Goal: Information Seeking & Learning: Learn about a topic

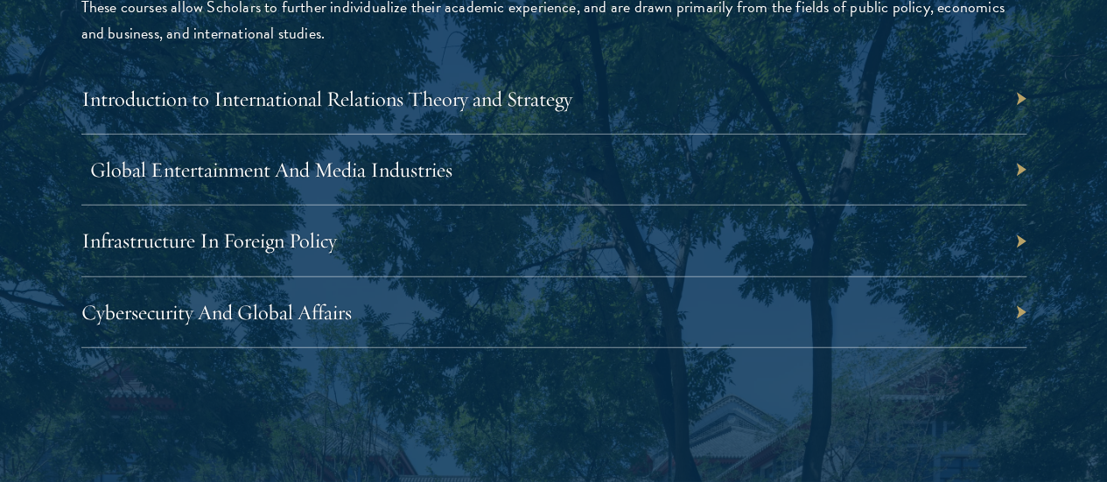
scroll to position [5627, 0]
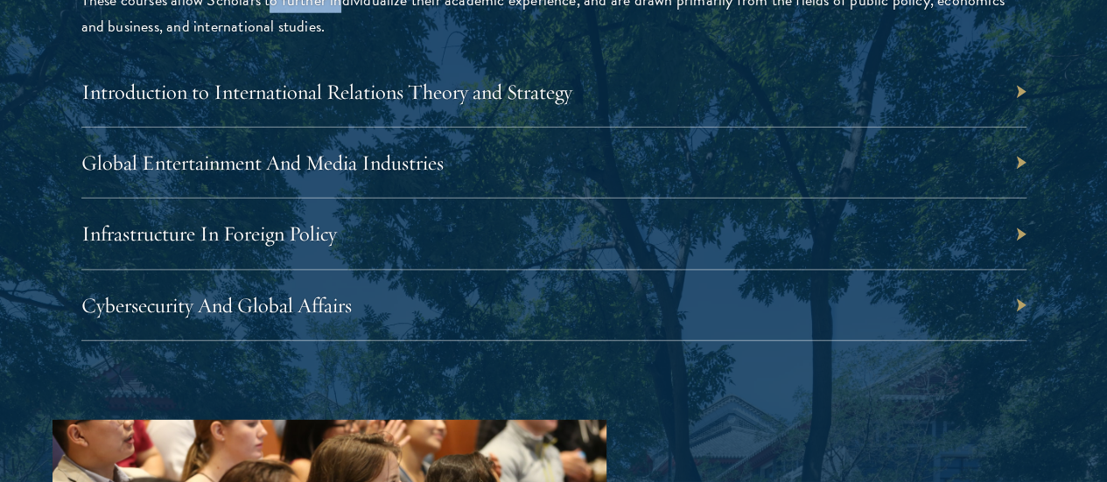
drag, startPoint x: 341, startPoint y: 307, endPoint x: 418, endPoint y: 310, distance: 77.0
click at [418, 39] on p "These courses allow Scholars to further individualize their academic experience…" at bounding box center [553, 13] width 945 height 52
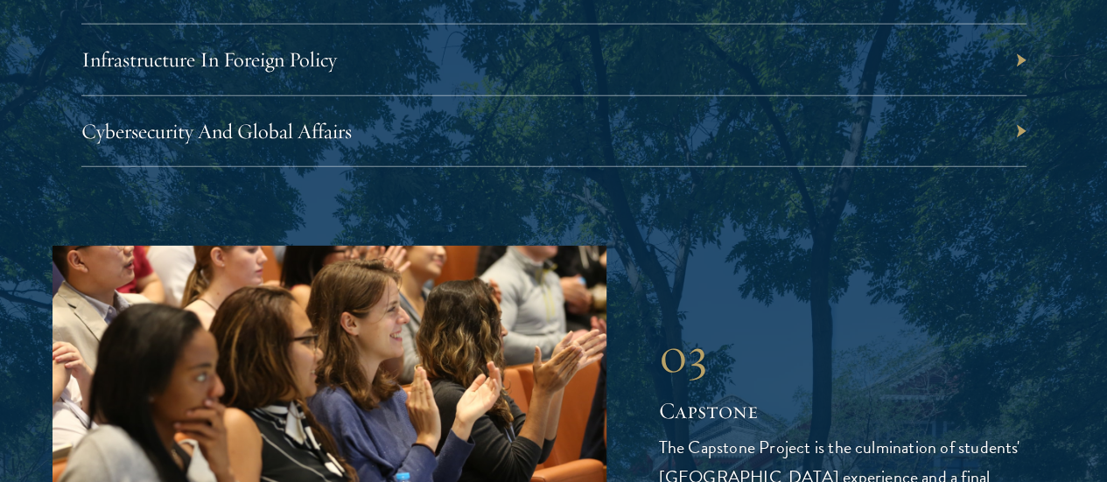
scroll to position [5825, 0]
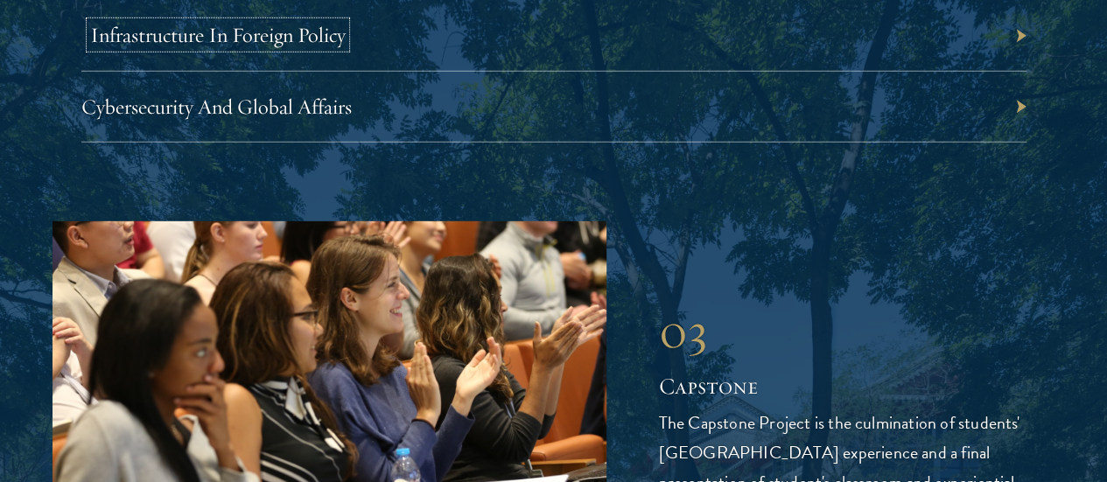
click at [346, 48] on link "Infrastructure In Foreign Policy" at bounding box center [217, 35] width 255 height 26
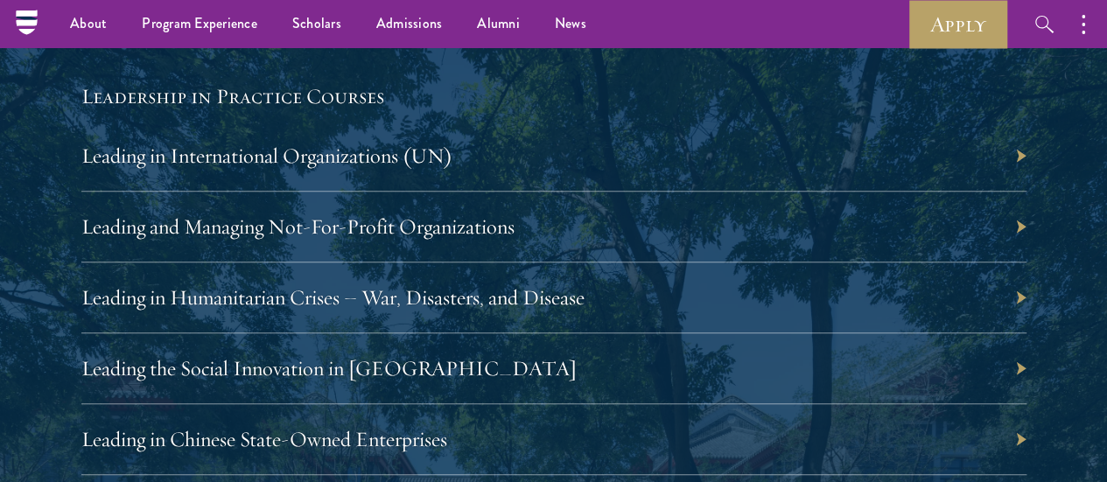
scroll to position [3662, 0]
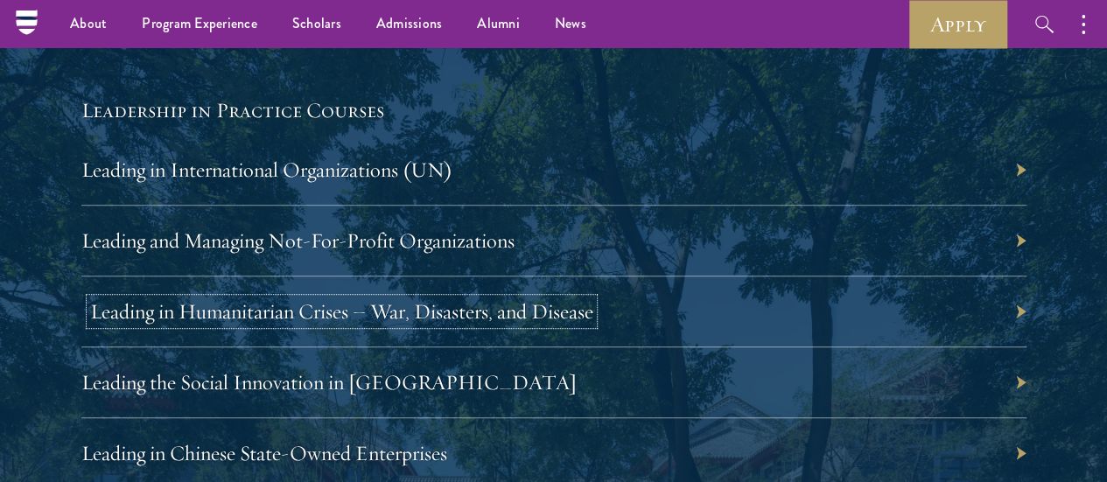
click at [593, 309] on link "Leading in Humanitarian Crises – War, Disasters, and Disease" at bounding box center [341, 311] width 503 height 26
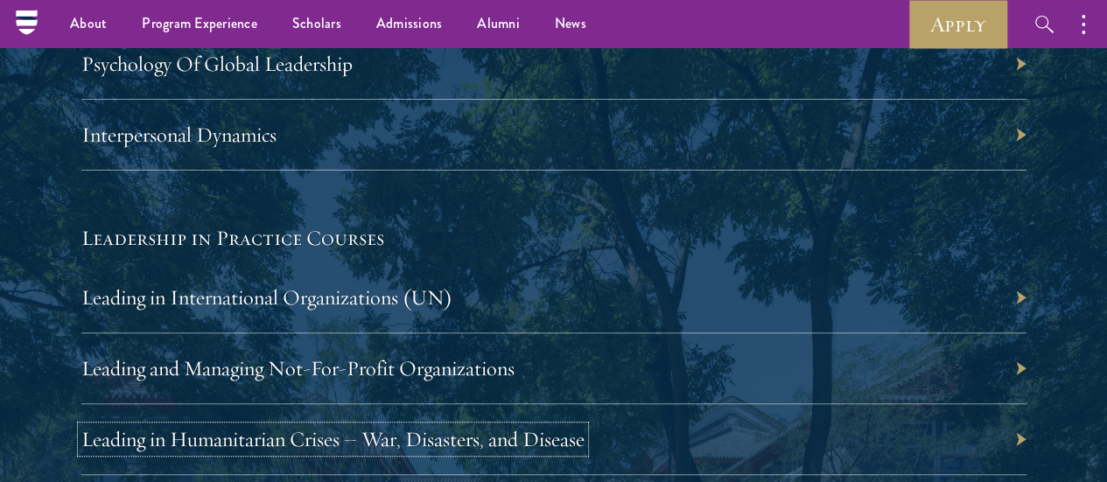
scroll to position [3497, 0]
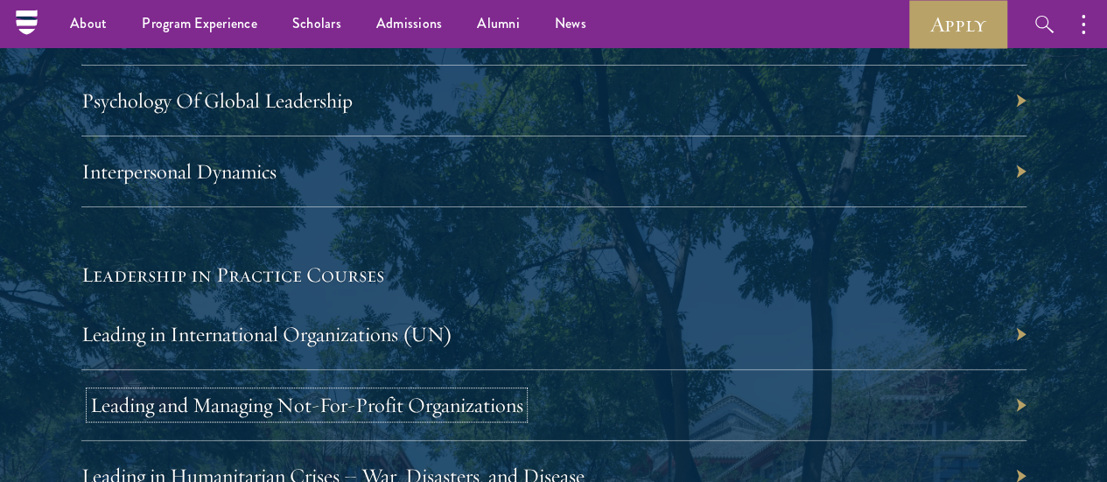
click at [523, 392] on link "Leading and Managing Not-For-Profit Organizations" at bounding box center [306, 405] width 433 height 26
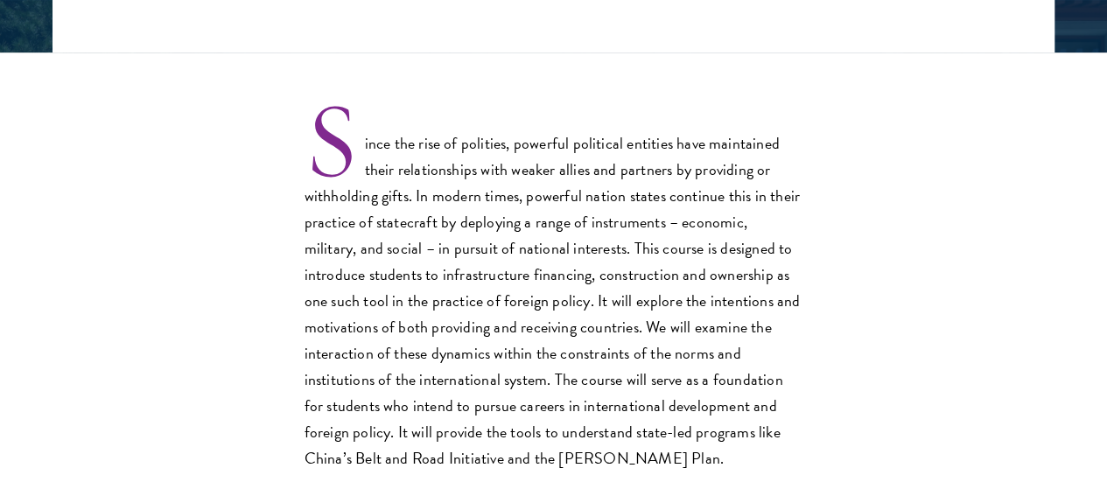
scroll to position [491, 0]
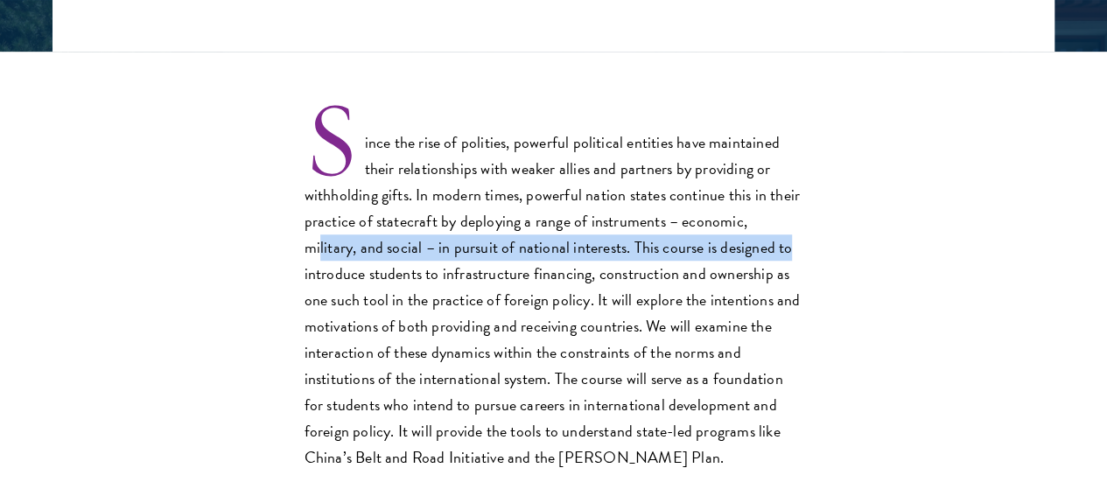
drag, startPoint x: 448, startPoint y: 261, endPoint x: 484, endPoint y: 312, distance: 62.9
click at [484, 312] on p "Since the rise of polities, powerful political entities have maintained their r…" at bounding box center [553, 287] width 499 height 367
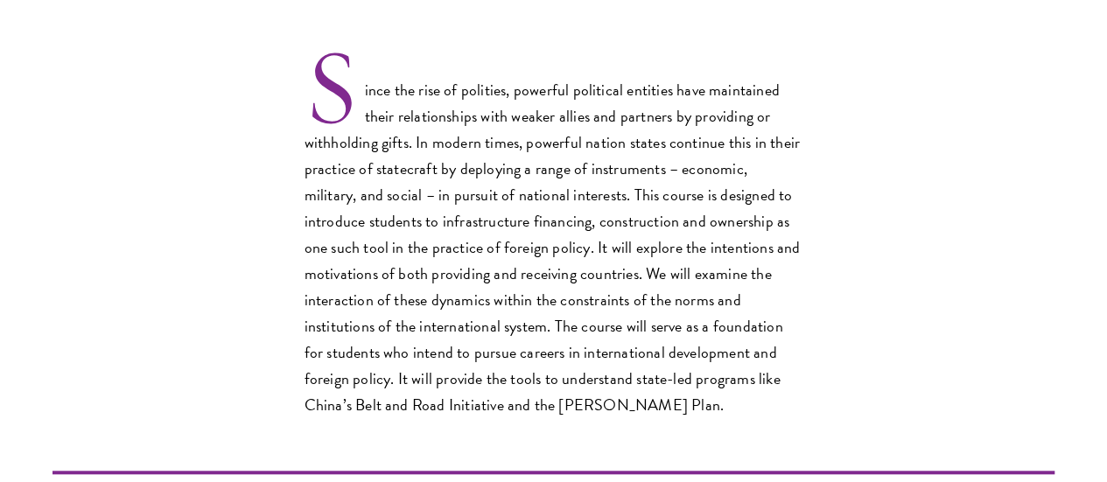
scroll to position [573, 0]
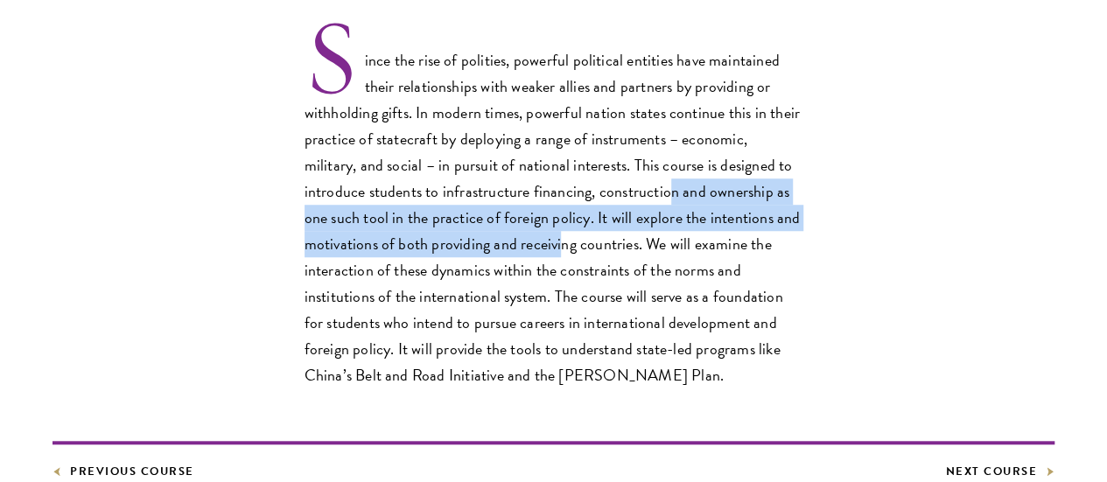
drag, startPoint x: 434, startPoint y: 258, endPoint x: 463, endPoint y: 319, distance: 67.7
click at [463, 319] on p "Since the rise of polities, powerful political entities have maintained their r…" at bounding box center [553, 205] width 499 height 367
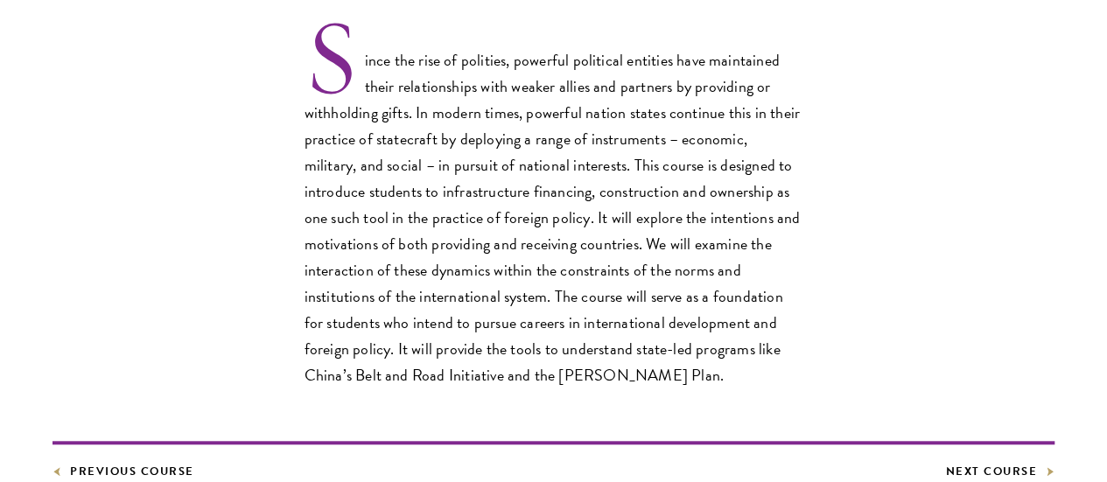
scroll to position [677, 0]
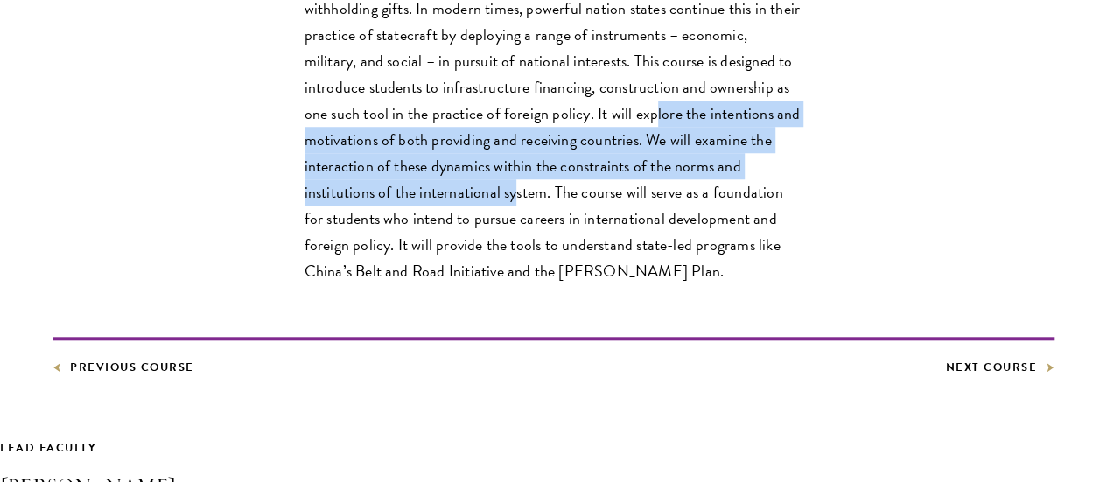
drag, startPoint x: 469, startPoint y: 170, endPoint x: 516, endPoint y: 255, distance: 97.1
click at [516, 255] on p "Since the rise of polities, powerful political entities have maintained their r…" at bounding box center [553, 101] width 499 height 367
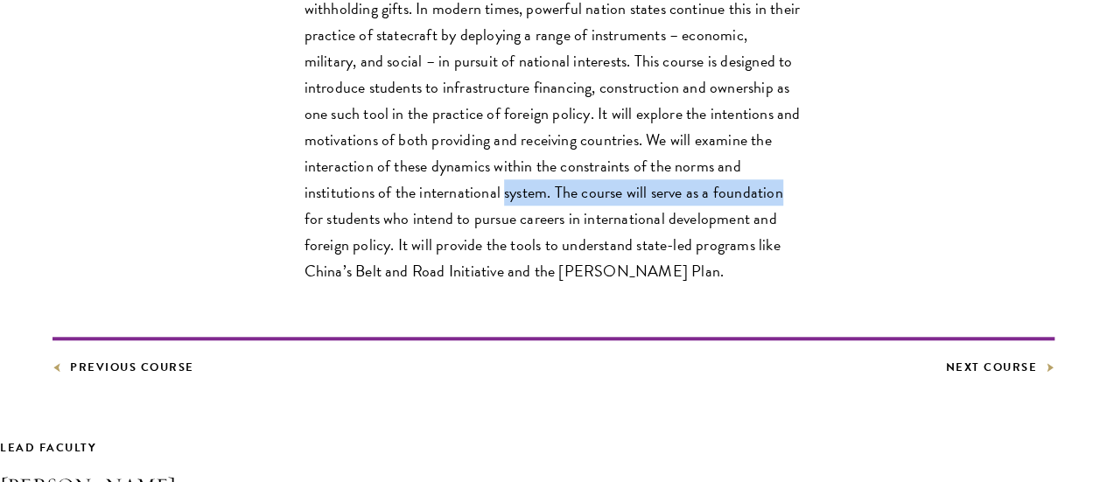
drag, startPoint x: 516, startPoint y: 255, endPoint x: 317, endPoint y: 280, distance: 201.1
click at [317, 280] on p "Since the rise of polities, powerful political entities have maintained their r…" at bounding box center [553, 101] width 499 height 367
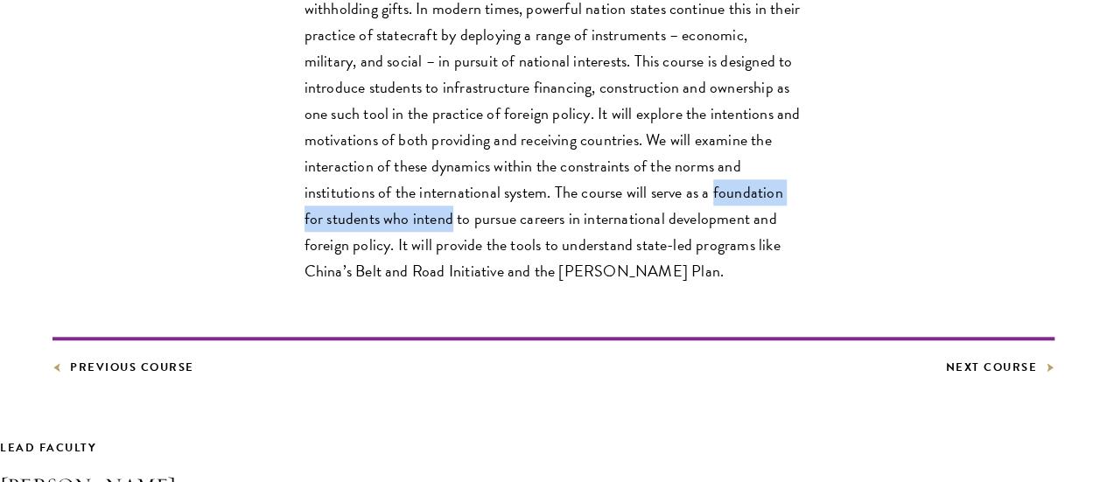
drag, startPoint x: 317, startPoint y: 280, endPoint x: 467, endPoint y: 280, distance: 150.5
click at [467, 280] on p "Since the rise of polities, powerful political entities have maintained their r…" at bounding box center [553, 101] width 499 height 367
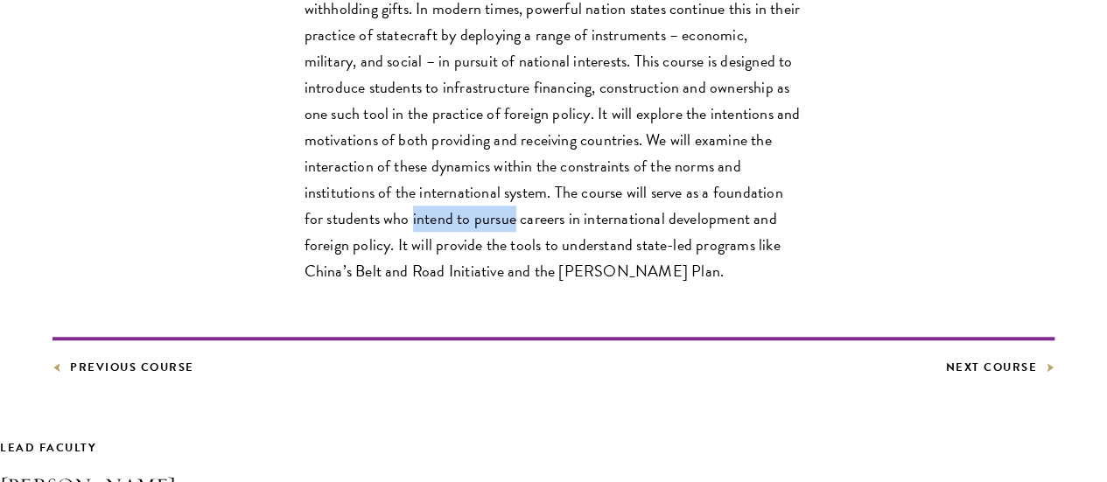
drag, startPoint x: 467, startPoint y: 280, endPoint x: 546, endPoint y: 283, distance: 78.8
click at [546, 283] on p "Since the rise of polities, powerful political entities have maintained their r…" at bounding box center [553, 101] width 499 height 367
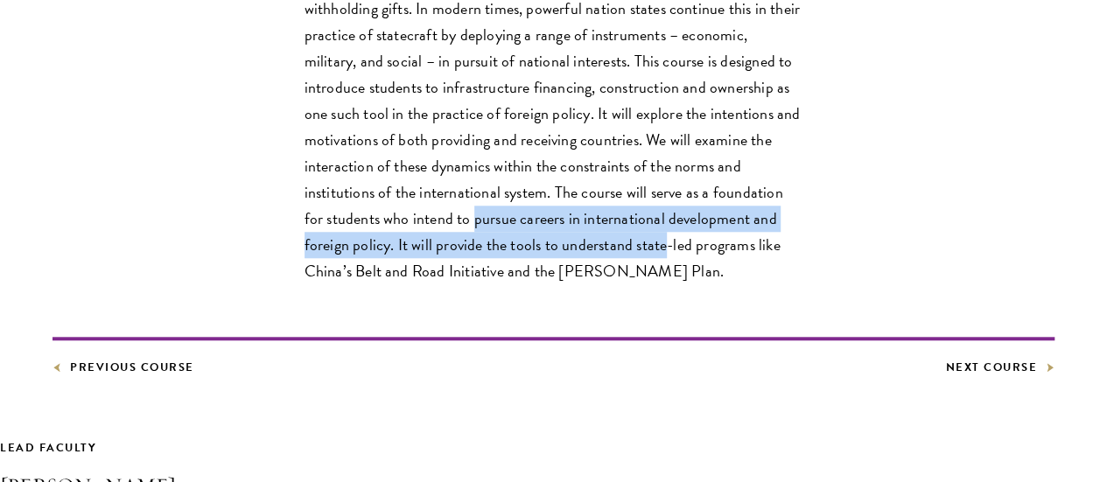
drag, startPoint x: 546, startPoint y: 283, endPoint x: 315, endPoint y: 337, distance: 237.3
click at [315, 284] on p "Since the rise of polities, powerful political entities have maintained their r…" at bounding box center [553, 101] width 499 height 367
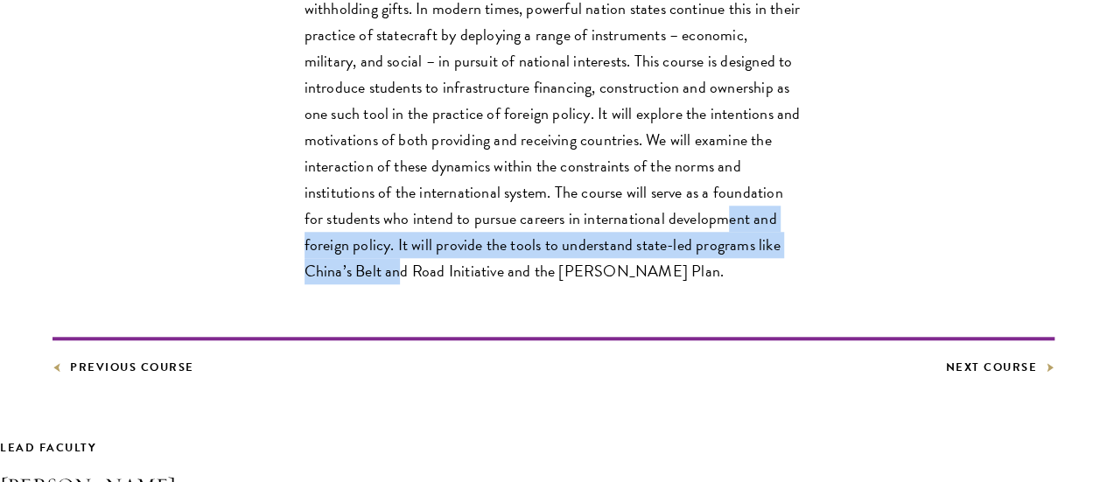
drag, startPoint x: 345, startPoint y: 321, endPoint x: 567, endPoint y: 344, distance: 223.4
click at [567, 284] on p "Since the rise of polities, powerful political entities have maintained their r…" at bounding box center [553, 101] width 499 height 367
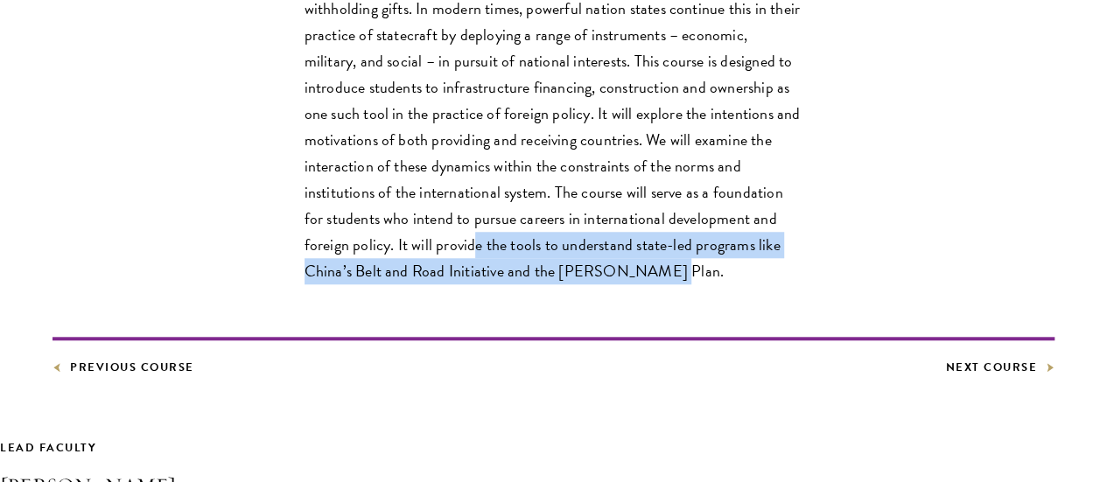
drag, startPoint x: 576, startPoint y: 318, endPoint x: 344, endPoint y: 362, distance: 235.9
click at [344, 284] on p "Since the rise of polities, powerful political entities have maintained their r…" at bounding box center [553, 101] width 499 height 367
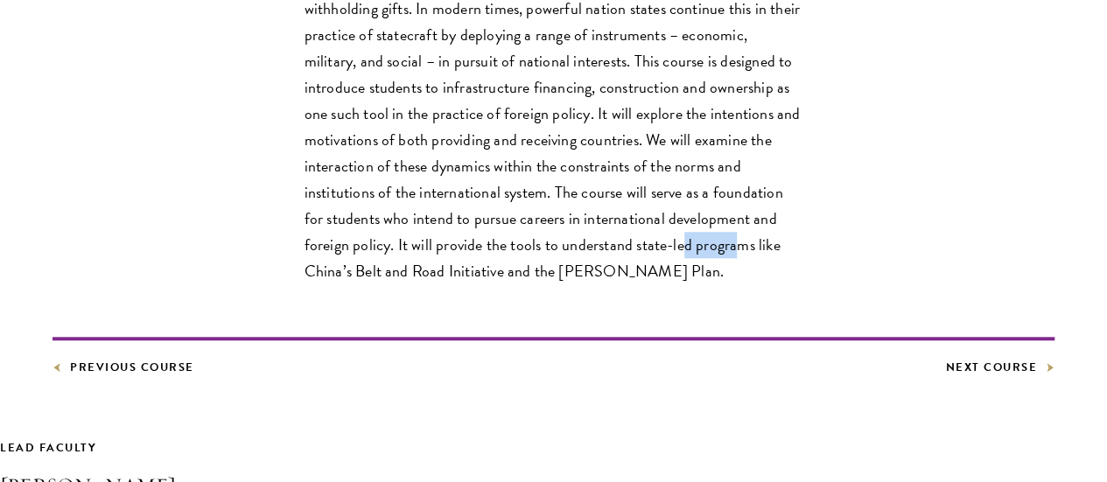
drag, startPoint x: 374, startPoint y: 345, endPoint x: 397, endPoint y: 344, distance: 22.8
click at [397, 284] on p "Since the rise of polities, powerful political entities have maintained their r…" at bounding box center [553, 101] width 499 height 367
drag, startPoint x: 397, startPoint y: 344, endPoint x: 474, endPoint y: 346, distance: 77.0
click at [474, 284] on p "Since the rise of polities, powerful political entities have maintained their r…" at bounding box center [553, 101] width 499 height 367
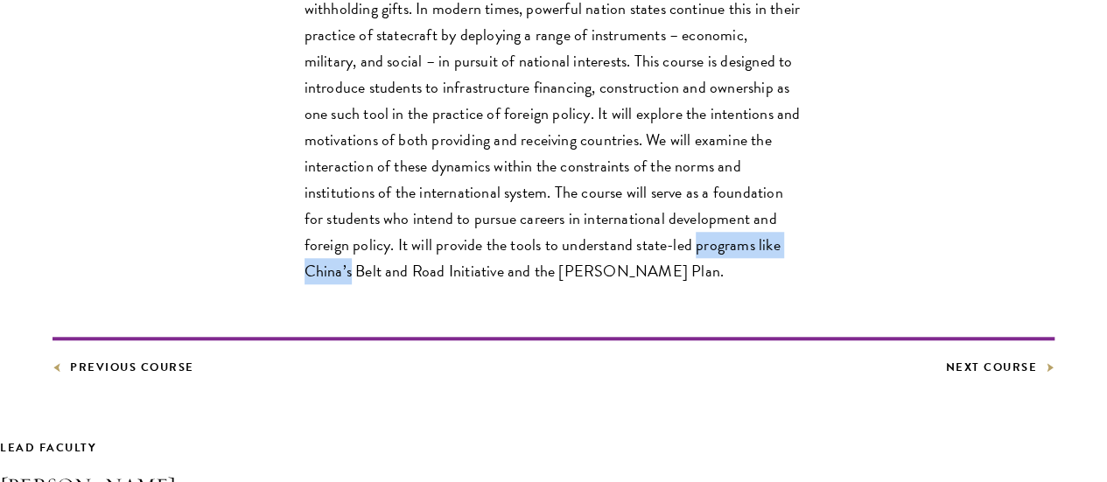
click at [474, 284] on p "Since the rise of polities, powerful political entities have maintained their r…" at bounding box center [553, 101] width 499 height 367
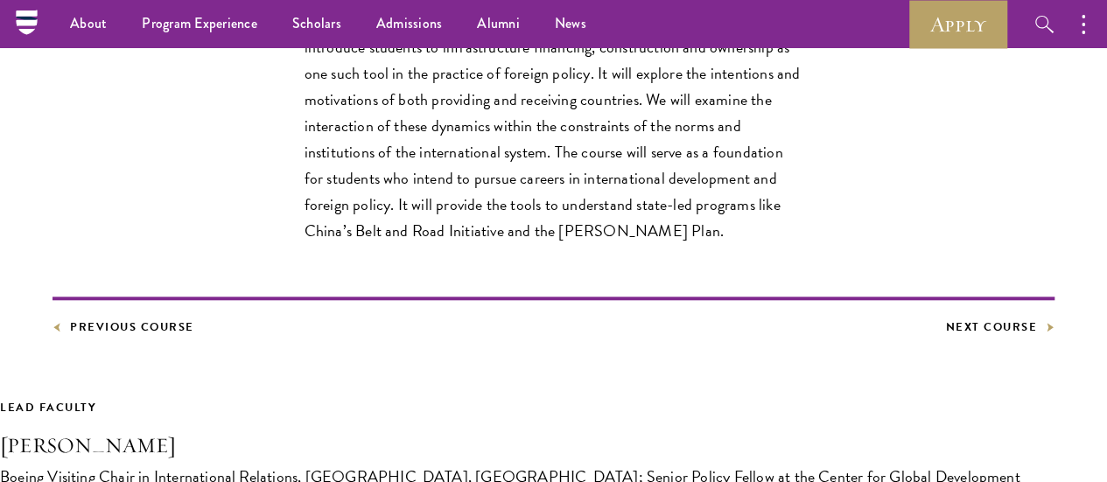
scroll to position [715, 0]
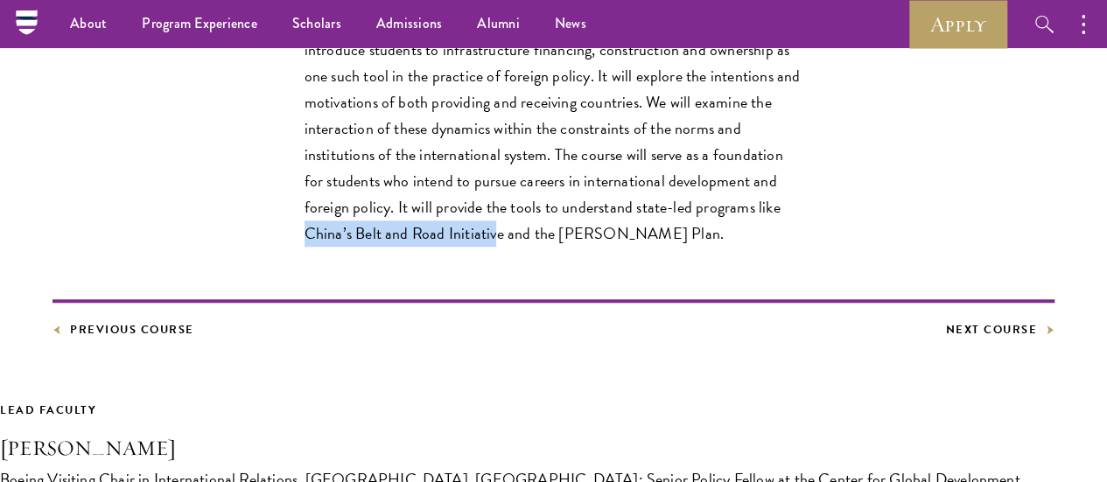
drag, startPoint x: 449, startPoint y: 309, endPoint x: 642, endPoint y: 307, distance: 193.4
click at [642, 247] on p "Since the rise of polities, powerful political entities have maintained their r…" at bounding box center [553, 63] width 499 height 367
drag, startPoint x: 654, startPoint y: 309, endPoint x: 415, endPoint y: 303, distance: 238.9
click at [415, 247] on p "Since the rise of polities, powerful political entities have maintained their r…" at bounding box center [553, 63] width 499 height 367
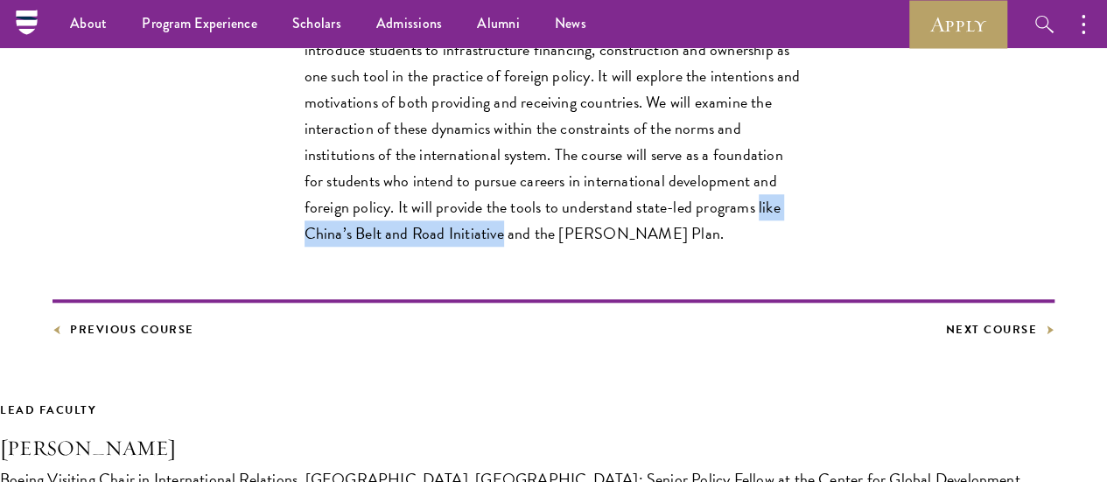
copy p "like China’s Belt and Road Initiative"
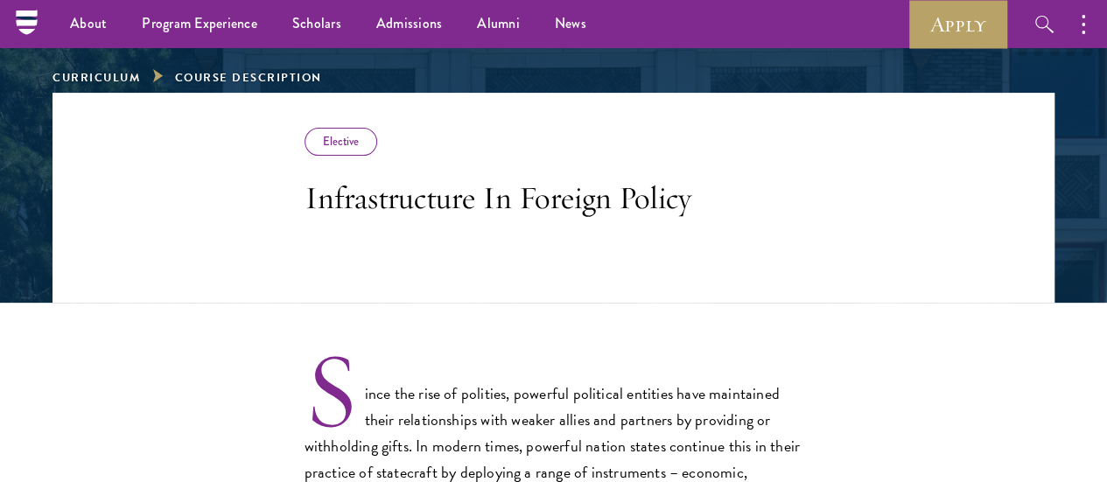
scroll to position [239, 0]
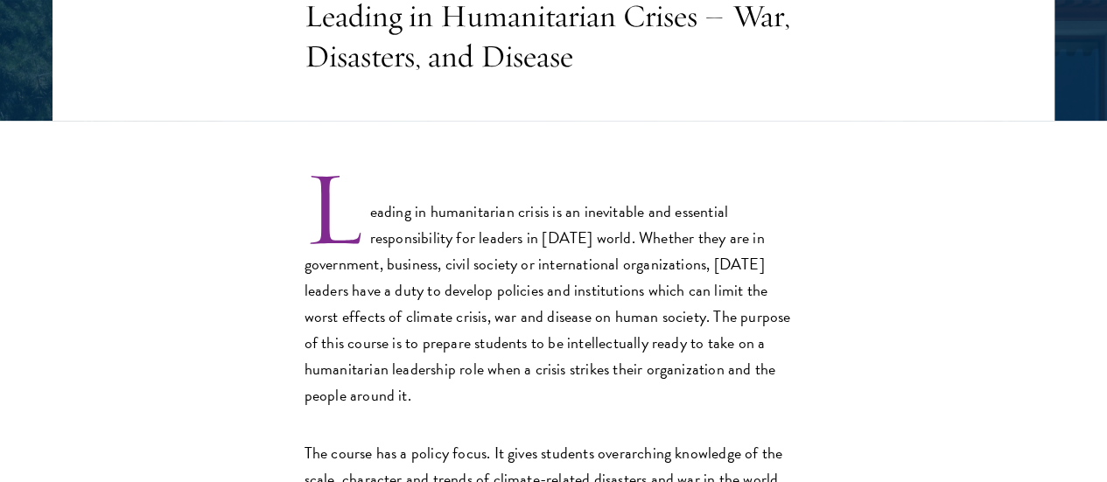
scroll to position [598, 0]
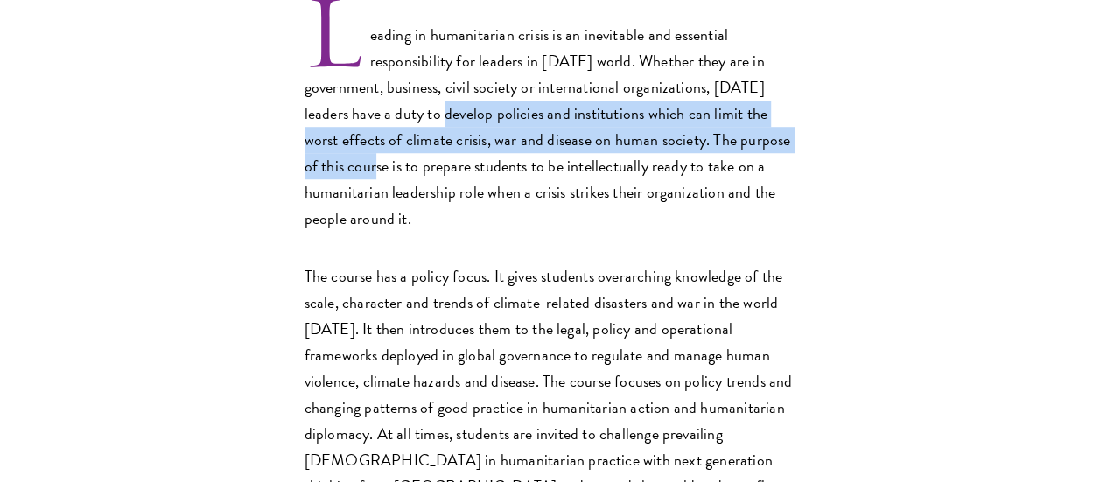
drag, startPoint x: 475, startPoint y: 155, endPoint x: 514, endPoint y: 223, distance: 78.8
click at [514, 223] on p "Leading in humanitarian crisis is an inevitable and essential responsibility fo…" at bounding box center [553, 114] width 499 height 235
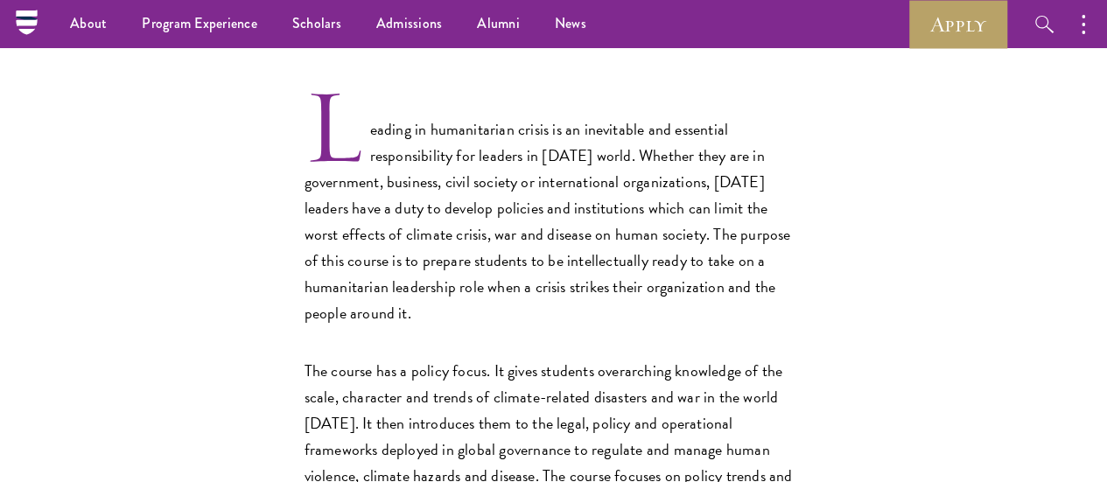
scroll to position [503, 0]
drag, startPoint x: 280, startPoint y: 160, endPoint x: 457, endPoint y: 172, distance: 177.2
click at [457, 172] on p "Leading in humanitarian crisis is an inevitable and essential responsibility fo…" at bounding box center [553, 209] width 499 height 235
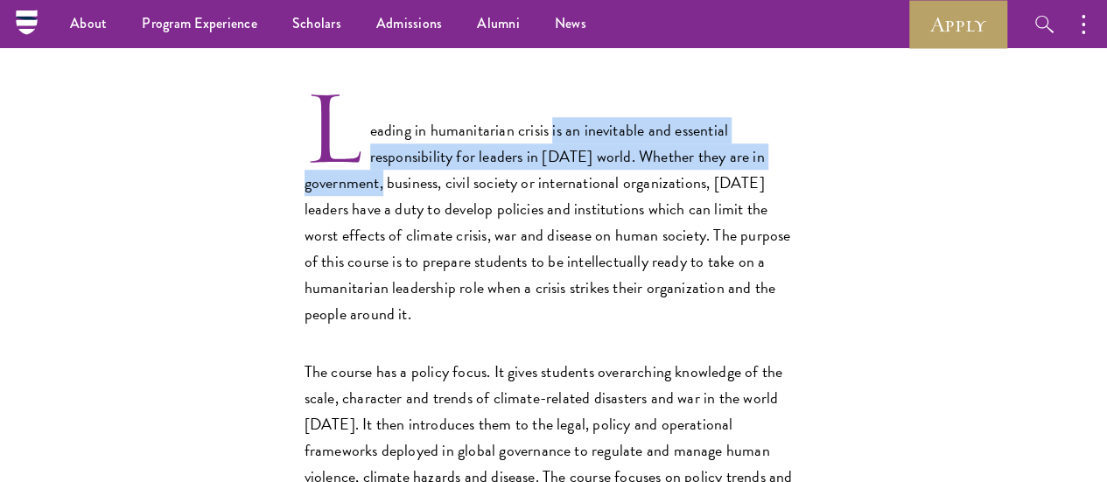
drag, startPoint x: 457, startPoint y: 172, endPoint x: 259, endPoint y: 220, distance: 203.3
click at [304, 220] on p "Leading in humanitarian crisis is an inevitable and essential responsibility fo…" at bounding box center [553, 209] width 499 height 235
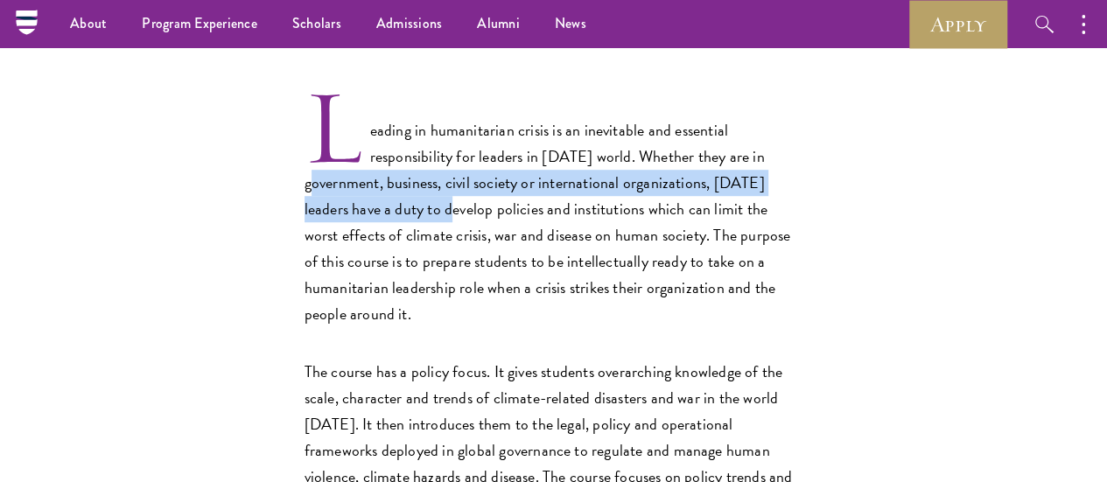
drag, startPoint x: 259, startPoint y: 220, endPoint x: 485, endPoint y: 241, distance: 226.8
click at [485, 241] on p "Leading in humanitarian crisis is an inevitable and essential responsibility fo…" at bounding box center [553, 209] width 499 height 235
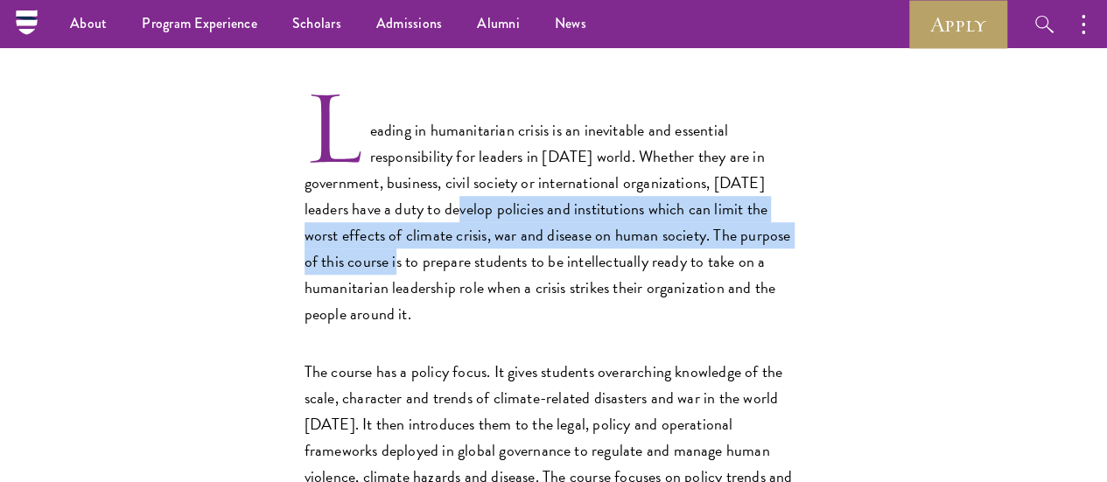
drag, startPoint x: 485, startPoint y: 241, endPoint x: 518, endPoint y: 325, distance: 90.3
click at [518, 325] on p "Leading in humanitarian crisis is an inevitable and essential responsibility fo…" at bounding box center [553, 209] width 499 height 235
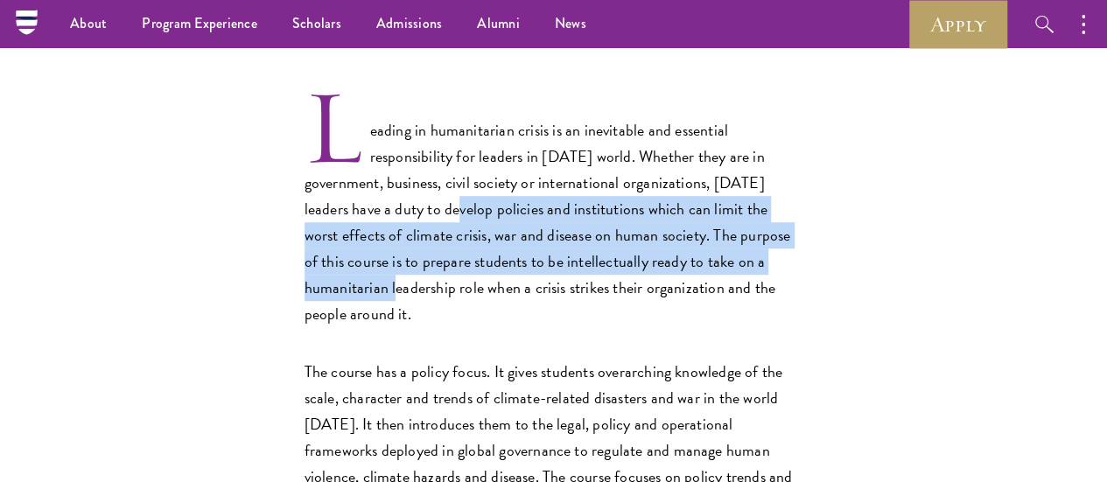
click at [518, 325] on p "Leading in humanitarian crisis is an inevitable and essential responsibility fo…" at bounding box center [553, 209] width 499 height 235
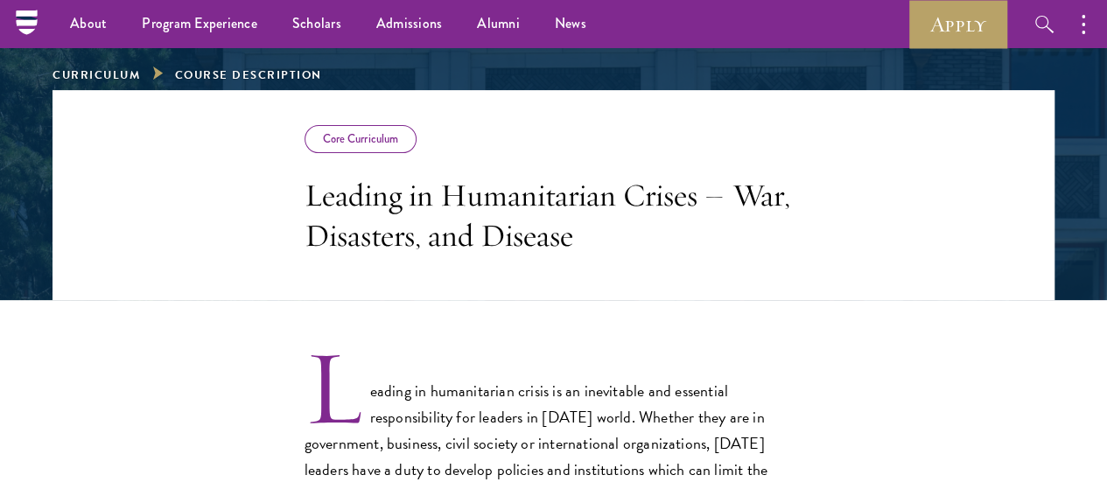
scroll to position [236, 0]
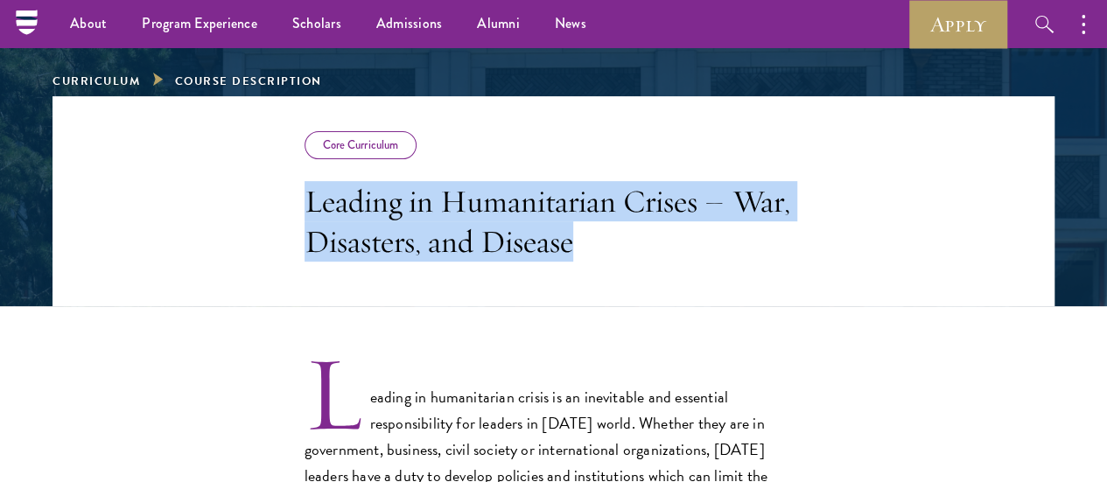
drag, startPoint x: 186, startPoint y: 193, endPoint x: 340, endPoint y: 300, distance: 187.4
click at [340, 300] on header "Core Curriculum Leading in Humanitarian Crises – War, Disasters, and Disease" at bounding box center [553, 201] width 1002 height 210
copy h3 "Leading in Humanitarian Crises – War, Disasters, and Disease"
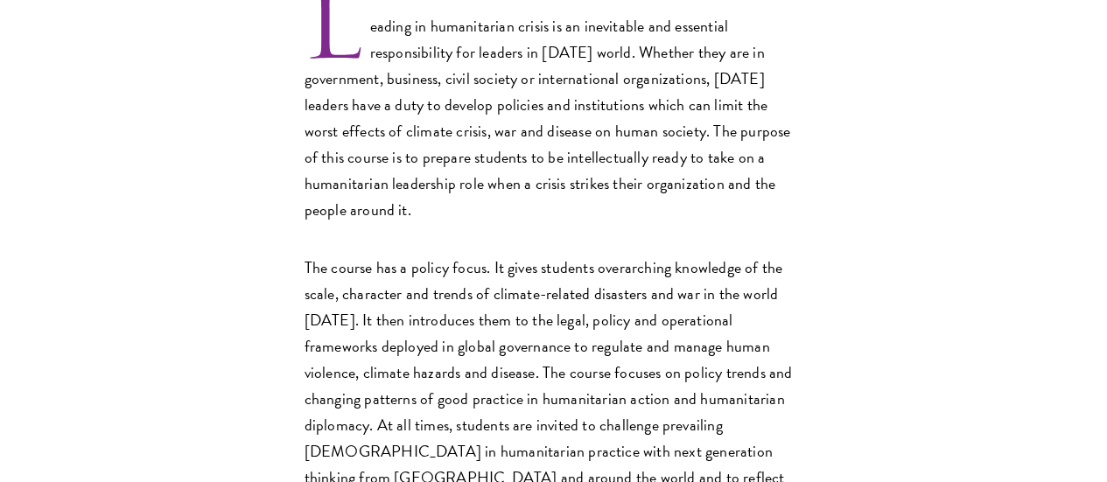
scroll to position [614, 0]
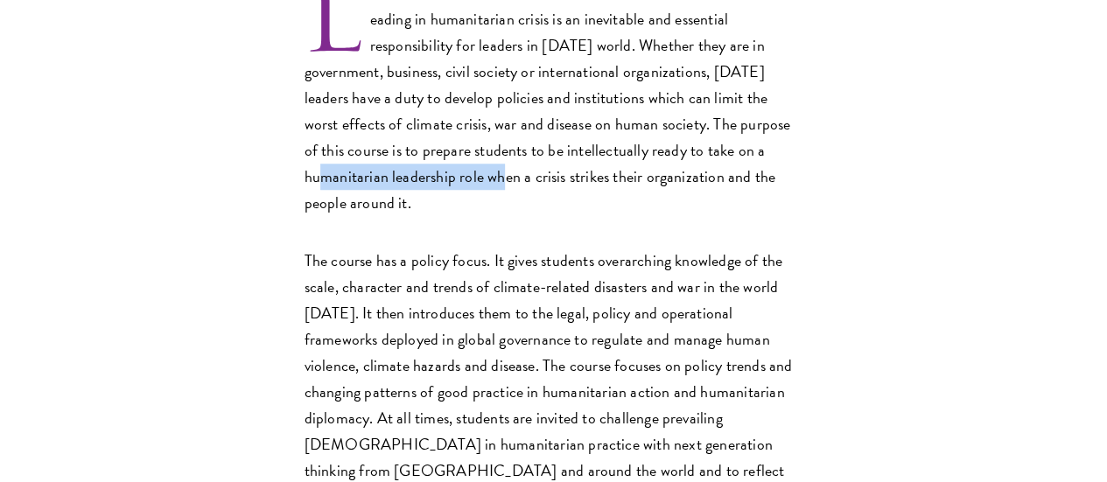
drag, startPoint x: 502, startPoint y: 227, endPoint x: 290, endPoint y: 254, distance: 213.5
click at [304, 216] on p "Leading in humanitarian crisis is an inevitable and essential responsibility fo…" at bounding box center [553, 98] width 499 height 235
copy p "humanitarian leadership role"
click at [325, 417] on p "The course has a policy focus. It gives students overarching knowledge of the s…" at bounding box center [553, 379] width 499 height 262
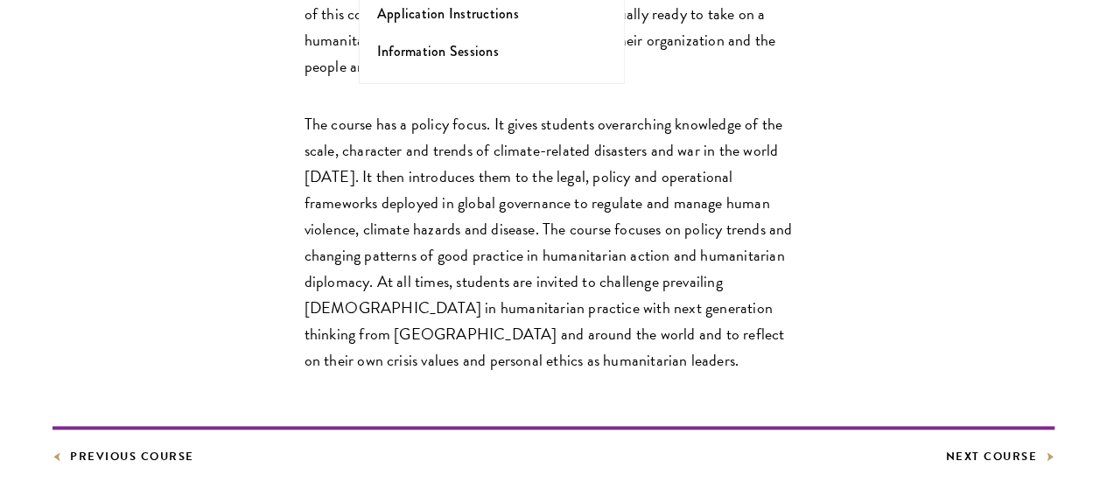
scroll to position [752, 0]
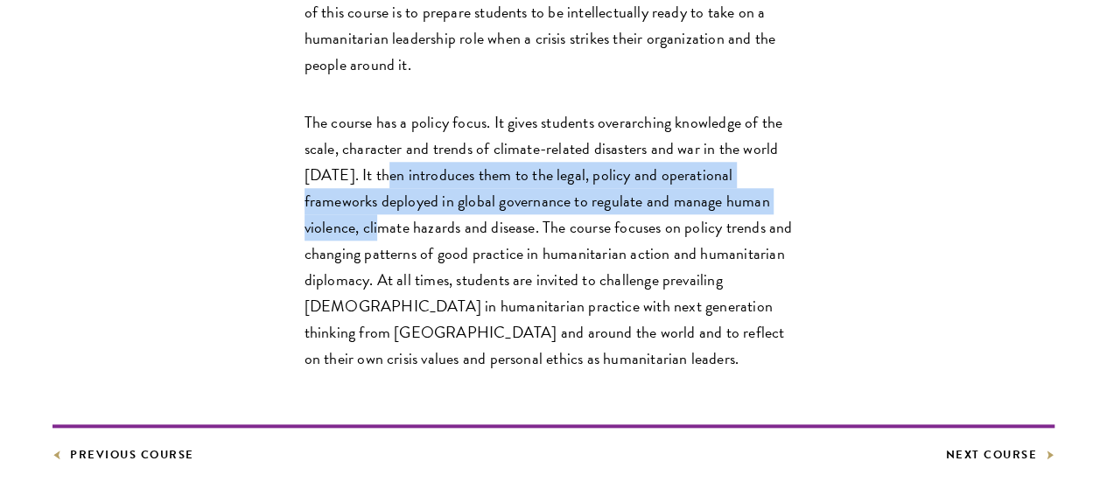
drag, startPoint x: 357, startPoint y: 249, endPoint x: 383, endPoint y: 317, distance: 72.3
click at [383, 317] on p "The course has a policy focus. It gives students overarching knowledge of the s…" at bounding box center [553, 240] width 499 height 262
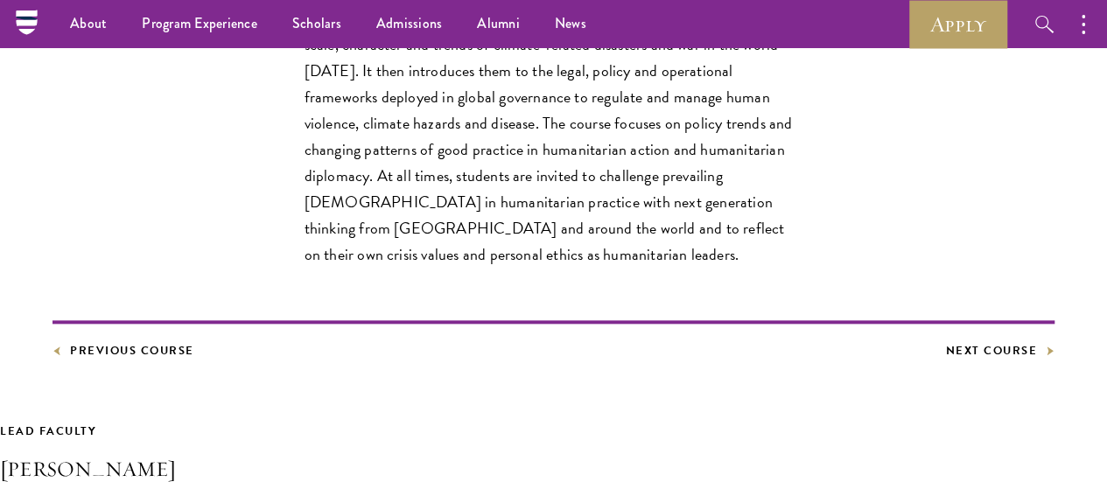
scroll to position [857, 0]
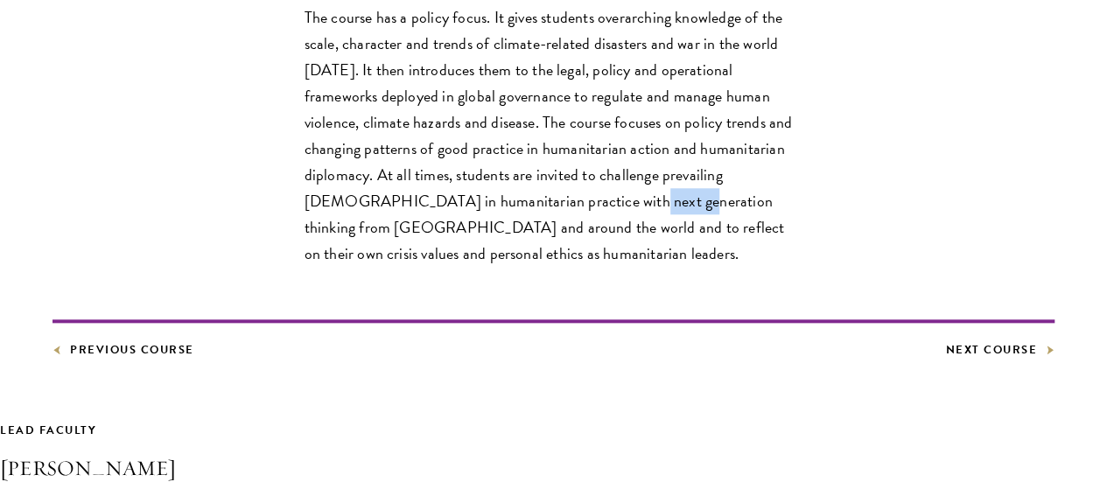
drag, startPoint x: 383, startPoint y: 317, endPoint x: 439, endPoint y: 329, distance: 57.3
click at [439, 267] on p "The course has a policy focus. It gives students overarching knowledge of the s…" at bounding box center [553, 135] width 499 height 262
drag, startPoint x: 439, startPoint y: 329, endPoint x: 542, endPoint y: 329, distance: 103.2
click at [542, 267] on p "The course has a policy focus. It gives students overarching knowledge of the s…" at bounding box center [553, 135] width 499 height 262
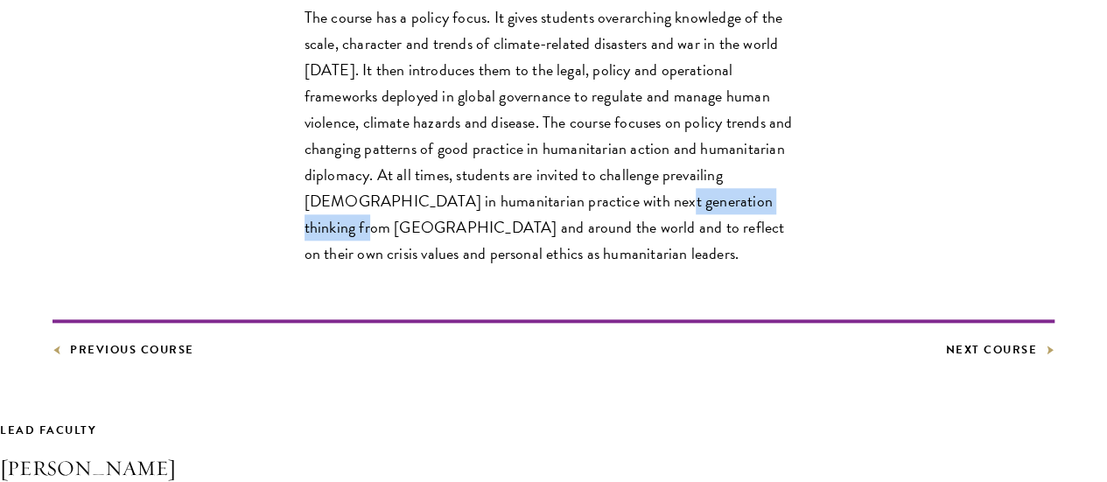
click at [542, 267] on p "The course has a policy focus. It gives students overarching knowledge of the s…" at bounding box center [553, 135] width 499 height 262
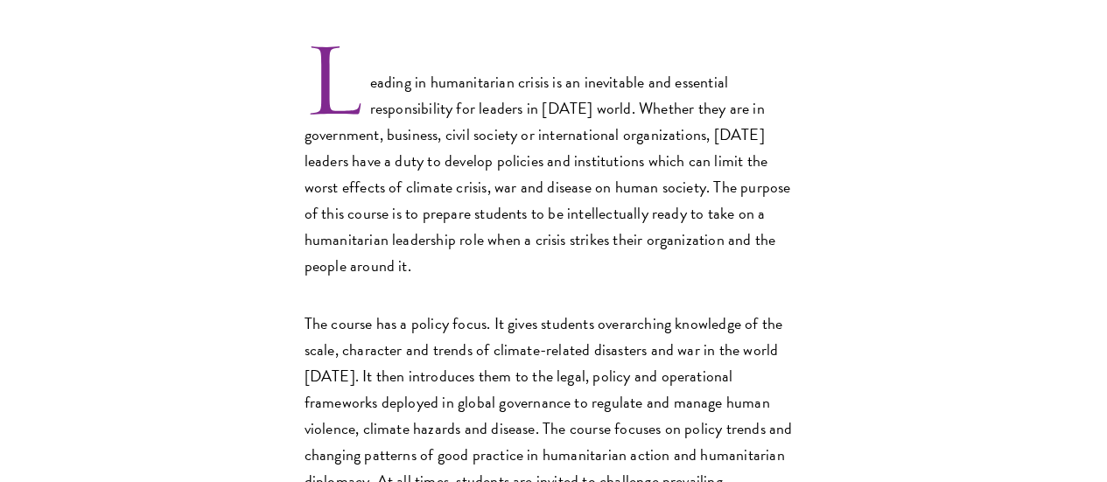
scroll to position [595, 0]
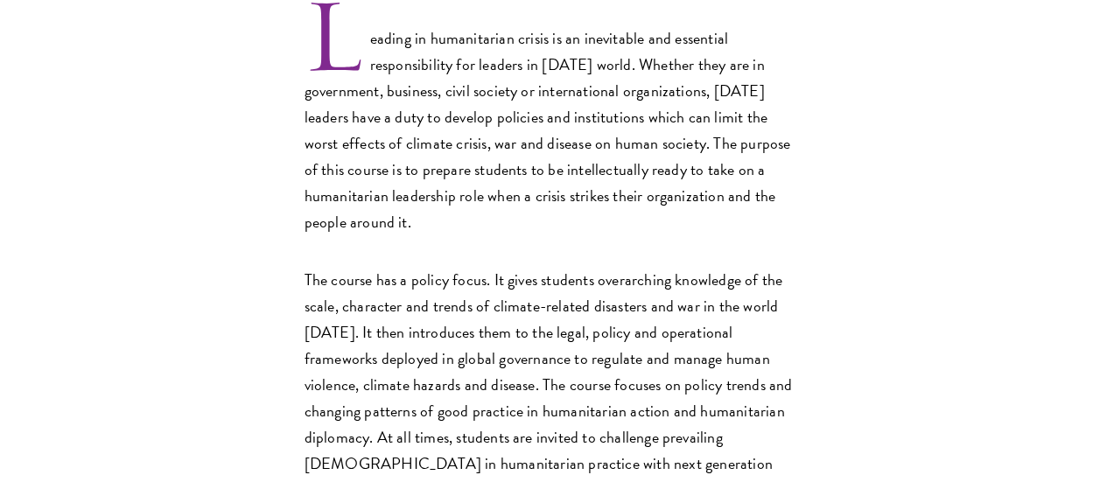
click at [388, 389] on p "The course has a policy focus. It gives students overarching knowledge of the s…" at bounding box center [553, 398] width 499 height 262
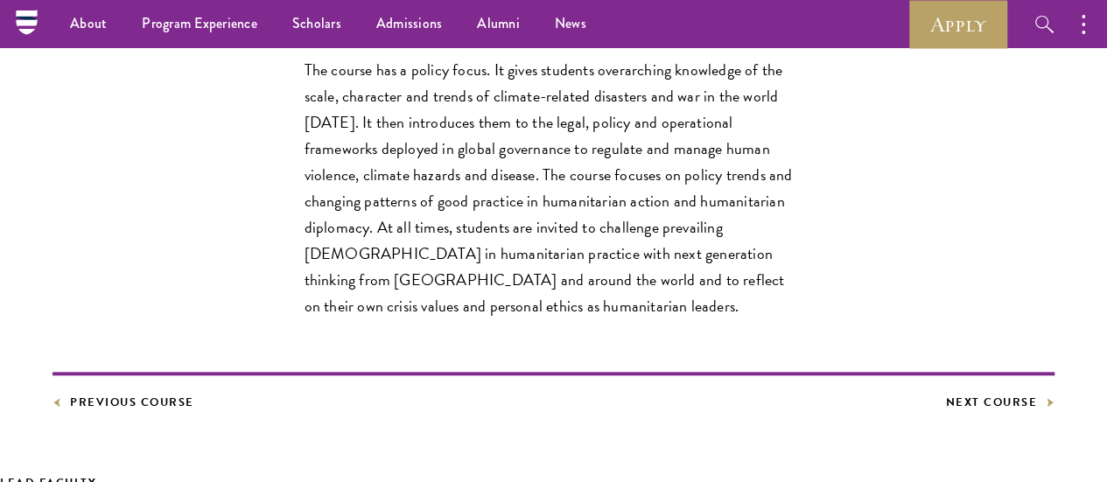
scroll to position [804, 0]
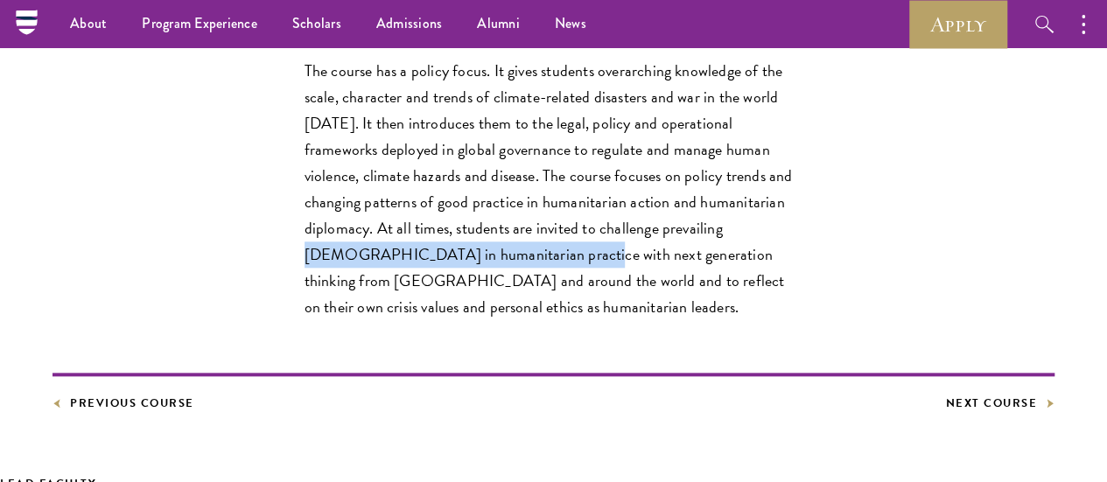
drag, startPoint x: 483, startPoint y: 354, endPoint x: 334, endPoint y: 383, distance: 151.5
click at [334, 320] on p "The course has a policy focus. It gives students overarching knowledge of the s…" at bounding box center [553, 189] width 499 height 262
copy p "Western orthodoxy in humanitarian practice"
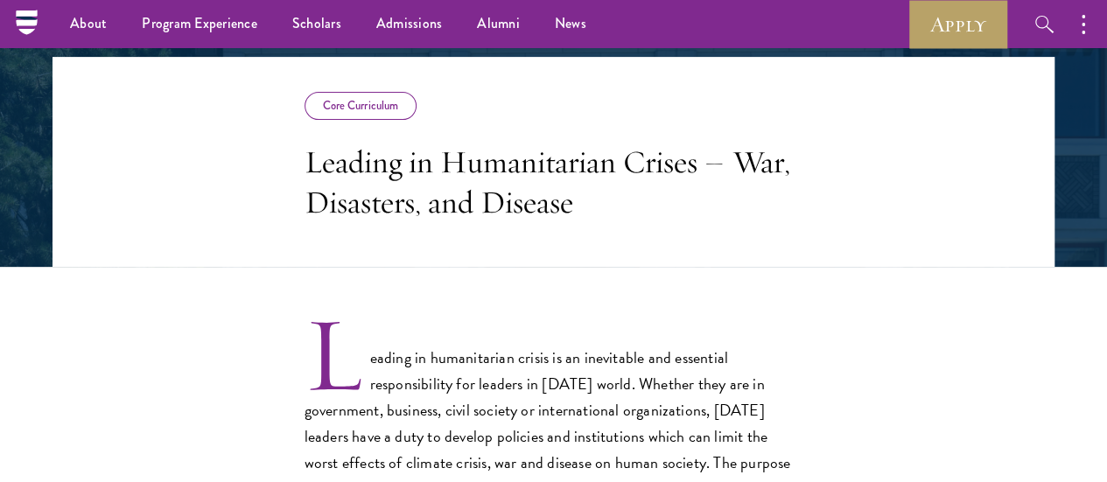
scroll to position [275, 0]
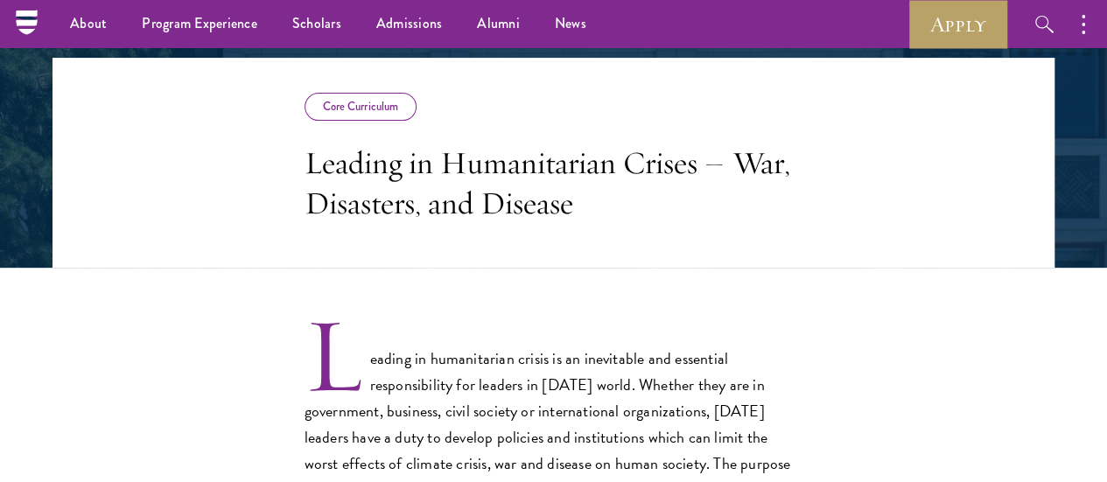
click at [514, 209] on h3 "Leading in Humanitarian Crises – War, Disasters, and Disease" at bounding box center [553, 183] width 499 height 80
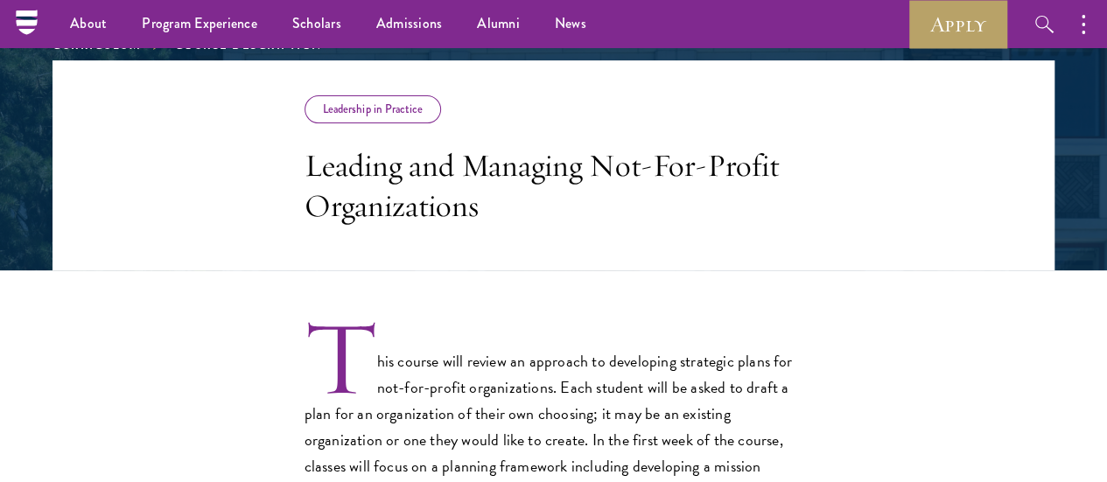
scroll to position [271, 0]
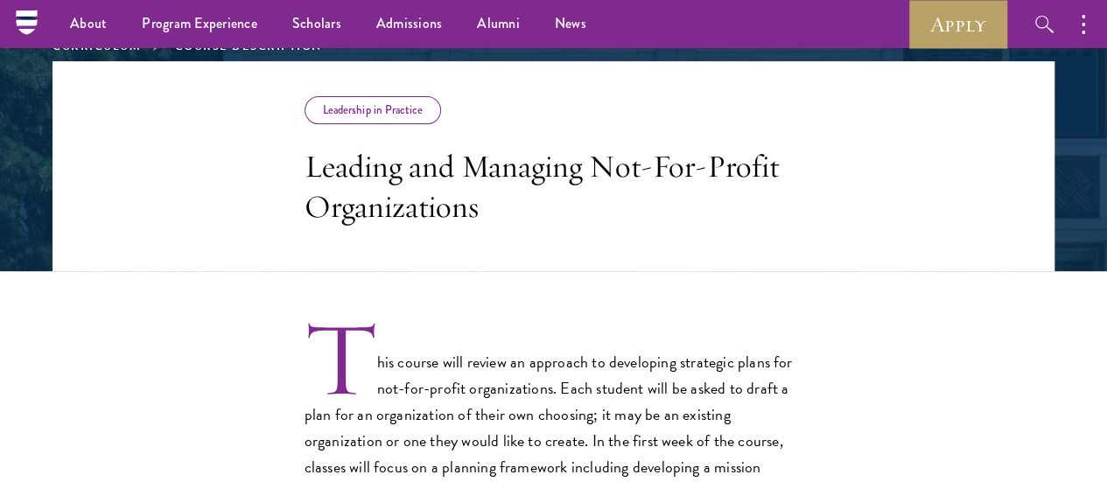
drag, startPoint x: 580, startPoint y: 245, endPoint x: 376, endPoint y: 157, distance: 222.2
click at [376, 157] on h3 "Leading and Managing Not-For-Profit Organizations" at bounding box center [553, 186] width 499 height 80
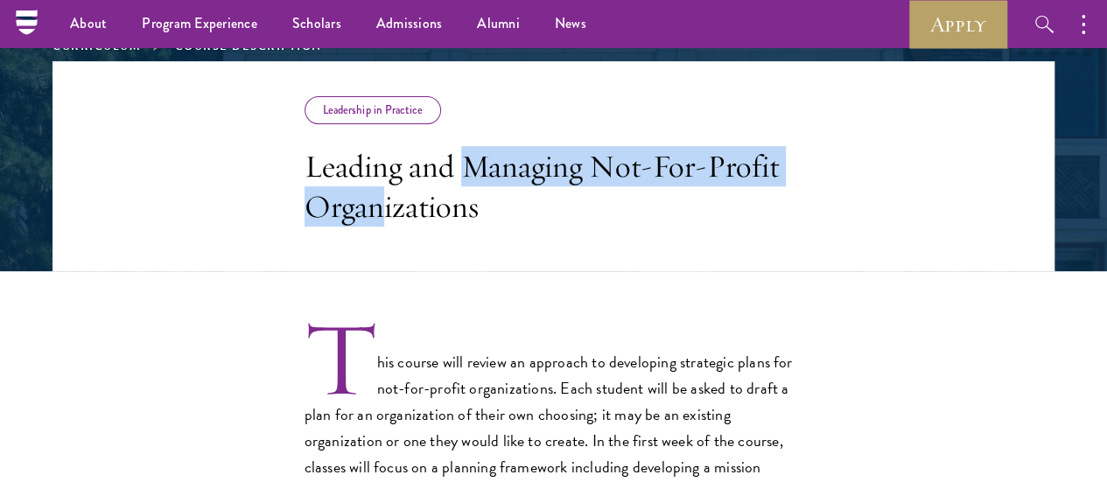
drag, startPoint x: 399, startPoint y: 163, endPoint x: 452, endPoint y: 211, distance: 71.9
click at [452, 211] on h3 "Leading and Managing Not-For-Profit Organizations" at bounding box center [553, 186] width 499 height 80
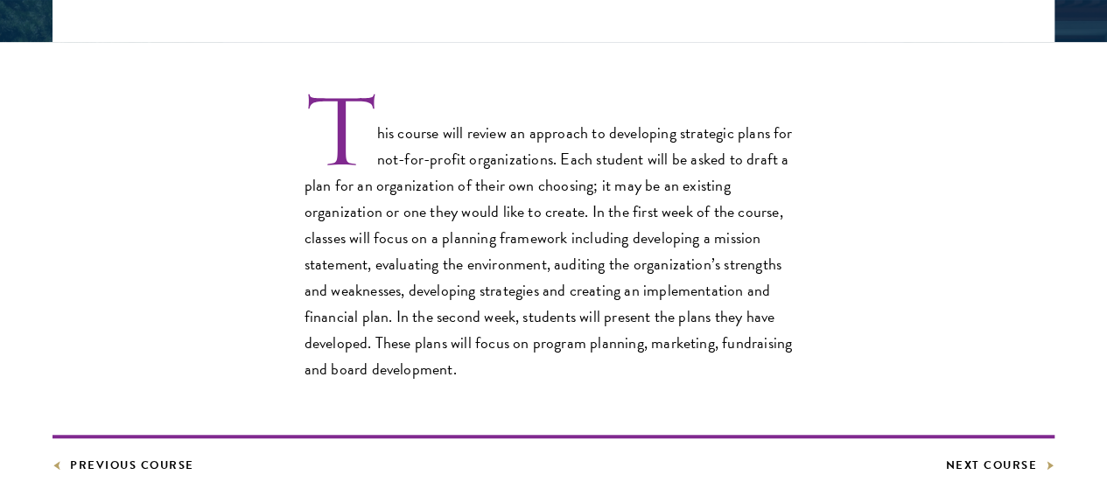
scroll to position [504, 0]
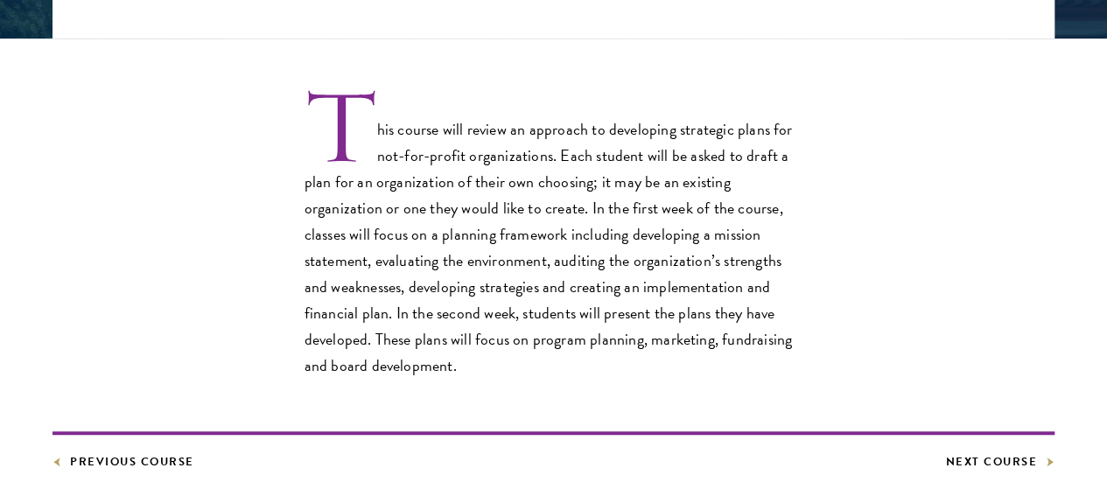
click at [458, 353] on p "This course will review an approach to developing strategic plans for not-for-p…" at bounding box center [553, 235] width 499 height 288
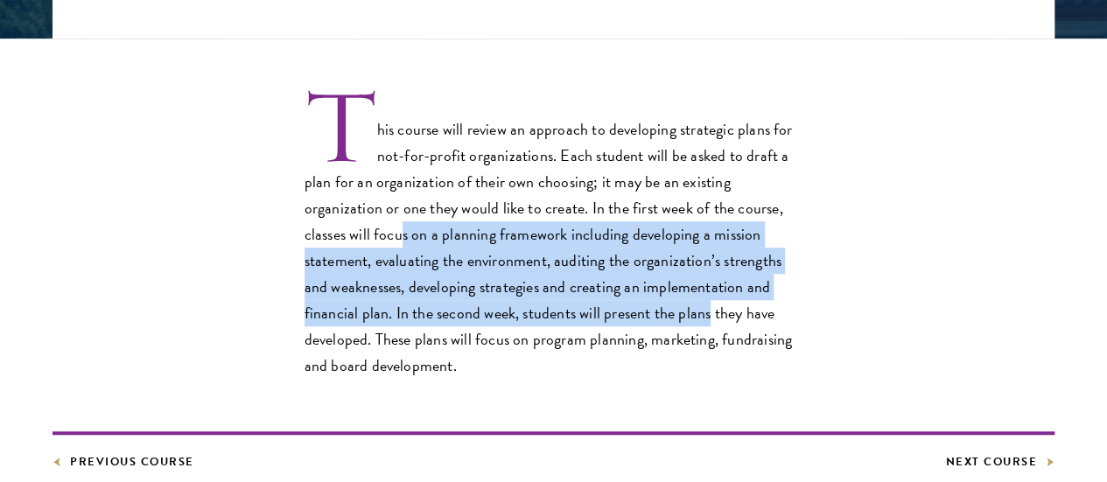
drag, startPoint x: 457, startPoint y: 248, endPoint x: 483, endPoint y: 379, distance: 133.0
click at [483, 379] on p "This course will review an approach to developing strategic plans for not-for-p…" at bounding box center [553, 235] width 499 height 288
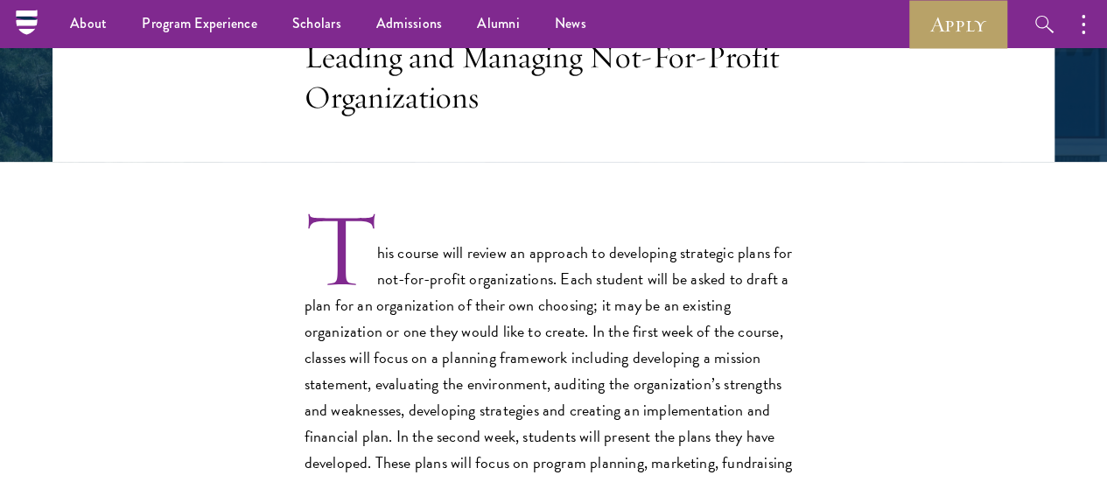
scroll to position [307, 0]
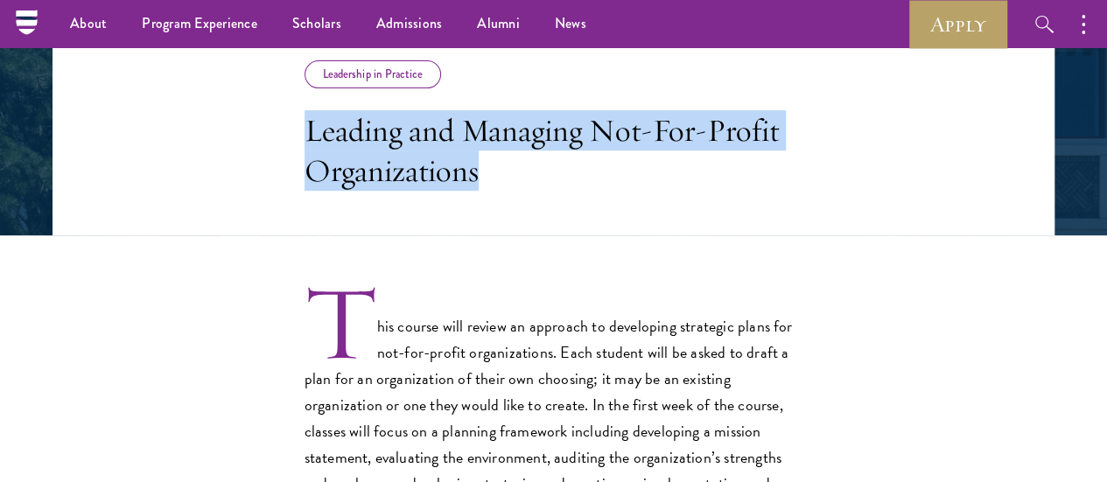
drag, startPoint x: 199, startPoint y: 145, endPoint x: 604, endPoint y: 183, distance: 406.0
click at [604, 183] on h3 "Leading and Managing Not-For-Profit Organizations" at bounding box center [553, 150] width 499 height 80
copy h3 "Leading and Managing Not-For-Profit Organizations"
click at [584, 191] on h3 "Leading and Managing Not-For-Profit Organizations" at bounding box center [553, 150] width 499 height 80
drag, startPoint x: 585, startPoint y: 189, endPoint x: 158, endPoint y: 144, distance: 429.3
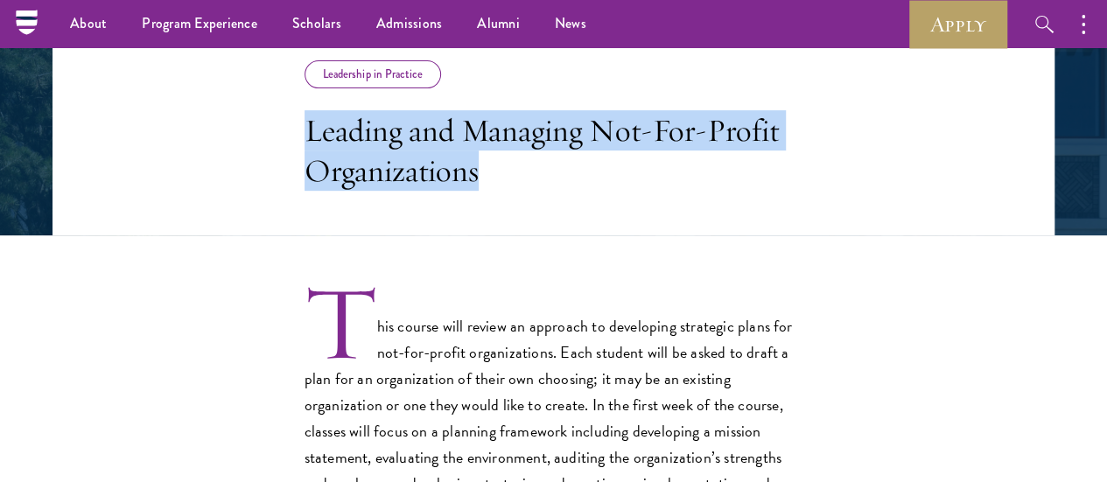
click at [158, 144] on header "Leadership in Practice Leading and Managing Not-For-Profit Organizations" at bounding box center [553, 130] width 1002 height 210
copy h3 "Leading and Managing Not-For-Profit Organizations"
